Goal: Information Seeking & Learning: Learn about a topic

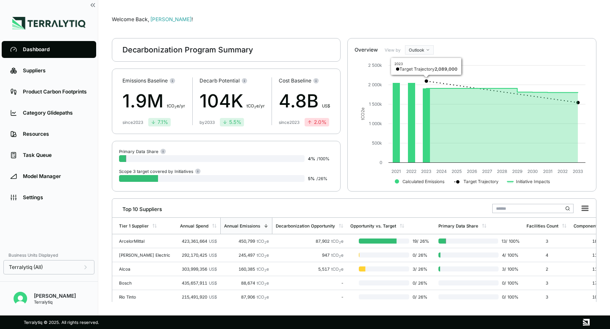
click at [423, 47] on html "Dashboard Suppliers Product Carbon Footprints Category Glidepaths Resources Tas…" at bounding box center [305, 164] width 610 height 329
click at [418, 73] on div "Baseline" at bounding box center [431, 74] width 50 height 10
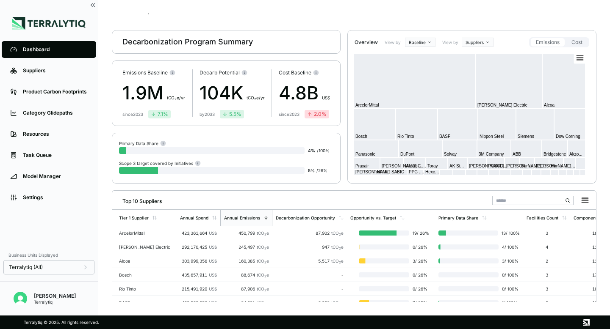
scroll to position [13, 0]
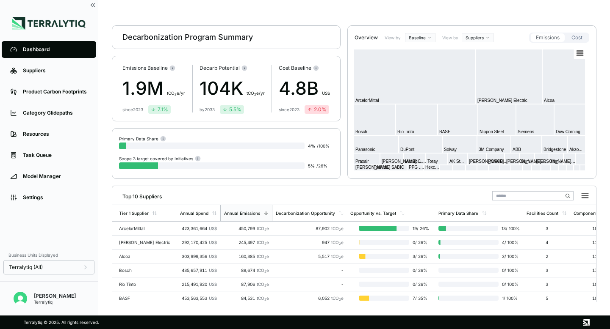
click at [574, 37] on button "Cost" at bounding box center [576, 37] width 21 height 8
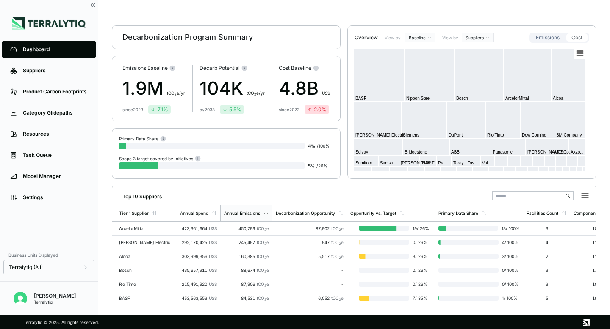
click at [549, 36] on button "Emissions" at bounding box center [547, 37] width 34 height 8
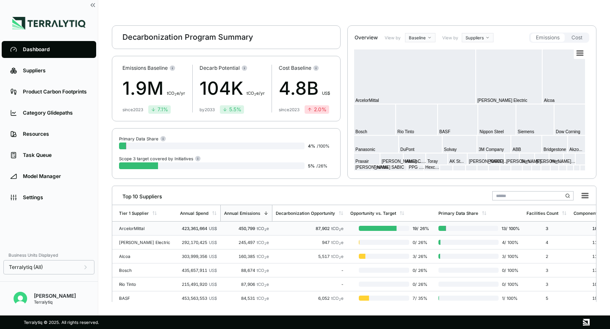
click at [142, 226] on div "ArcelorMittal" at bounding box center [146, 228] width 54 height 5
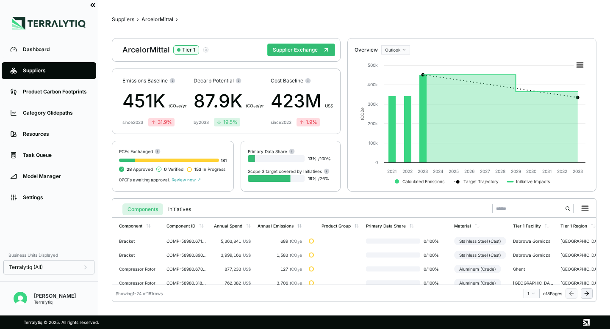
click at [93, 6] on icon at bounding box center [93, 5] width 8 height 8
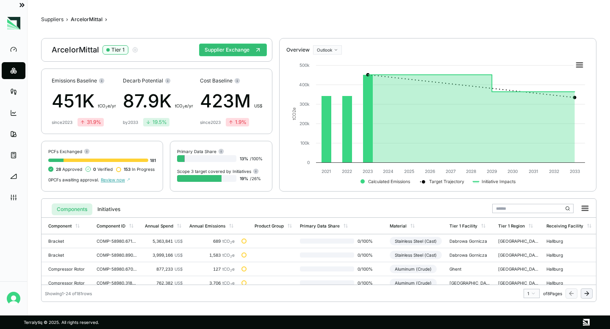
click at [22, 6] on icon at bounding box center [23, 4] width 2 height 3
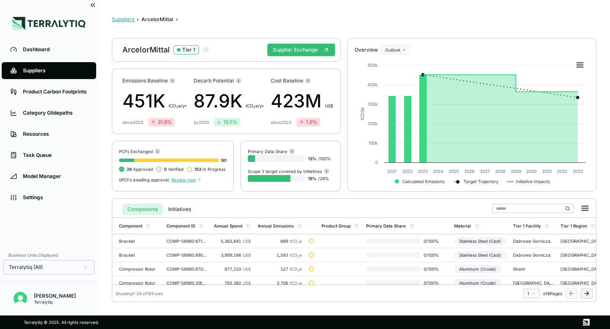
click at [124, 19] on button "Suppliers" at bounding box center [123, 19] width 22 height 7
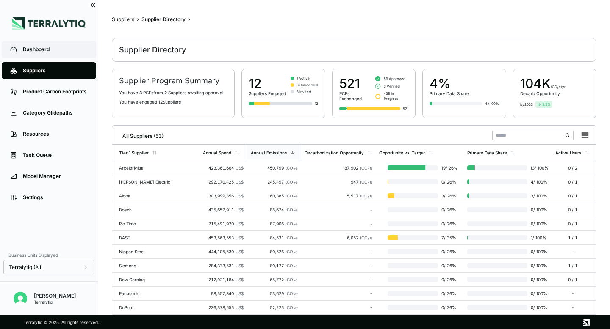
click at [72, 47] on div "Dashboard" at bounding box center [55, 49] width 65 height 7
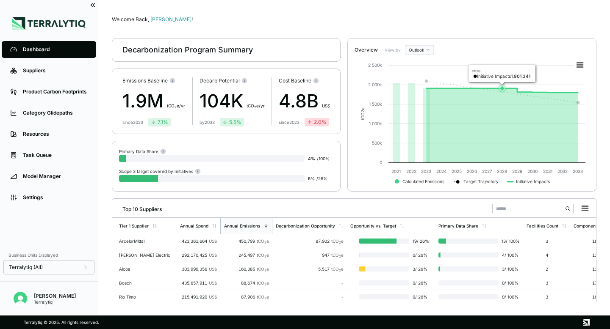
click at [498, 142] on rect at bounding box center [471, 122] width 235 height 135
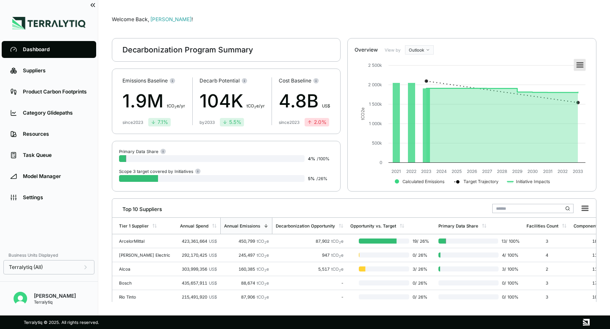
click at [579, 65] on rect at bounding box center [580, 65] width 12 height 12
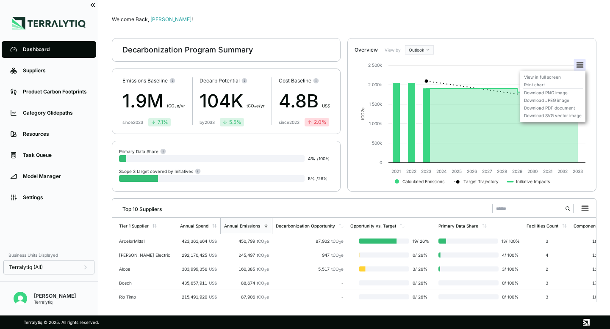
click at [561, 72] on ul "View in full screen Print chart Download PNG image Download JPEG image Download…" at bounding box center [552, 97] width 66 height 52
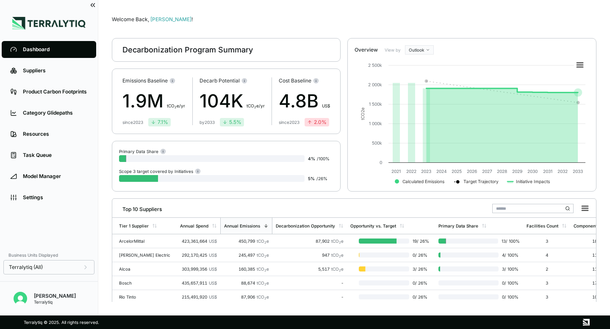
click at [577, 68] on rect at bounding box center [580, 65] width 12 height 12
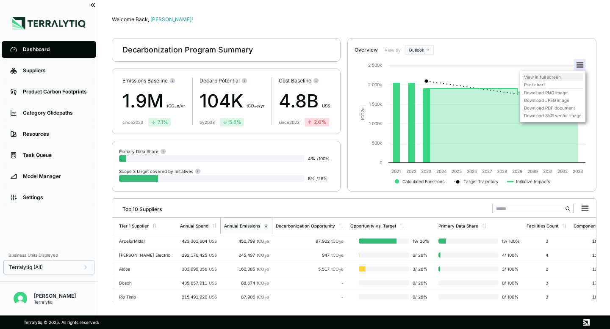
click at [550, 75] on li "View in full screen" at bounding box center [552, 77] width 60 height 8
